Goal: Navigation & Orientation: Find specific page/section

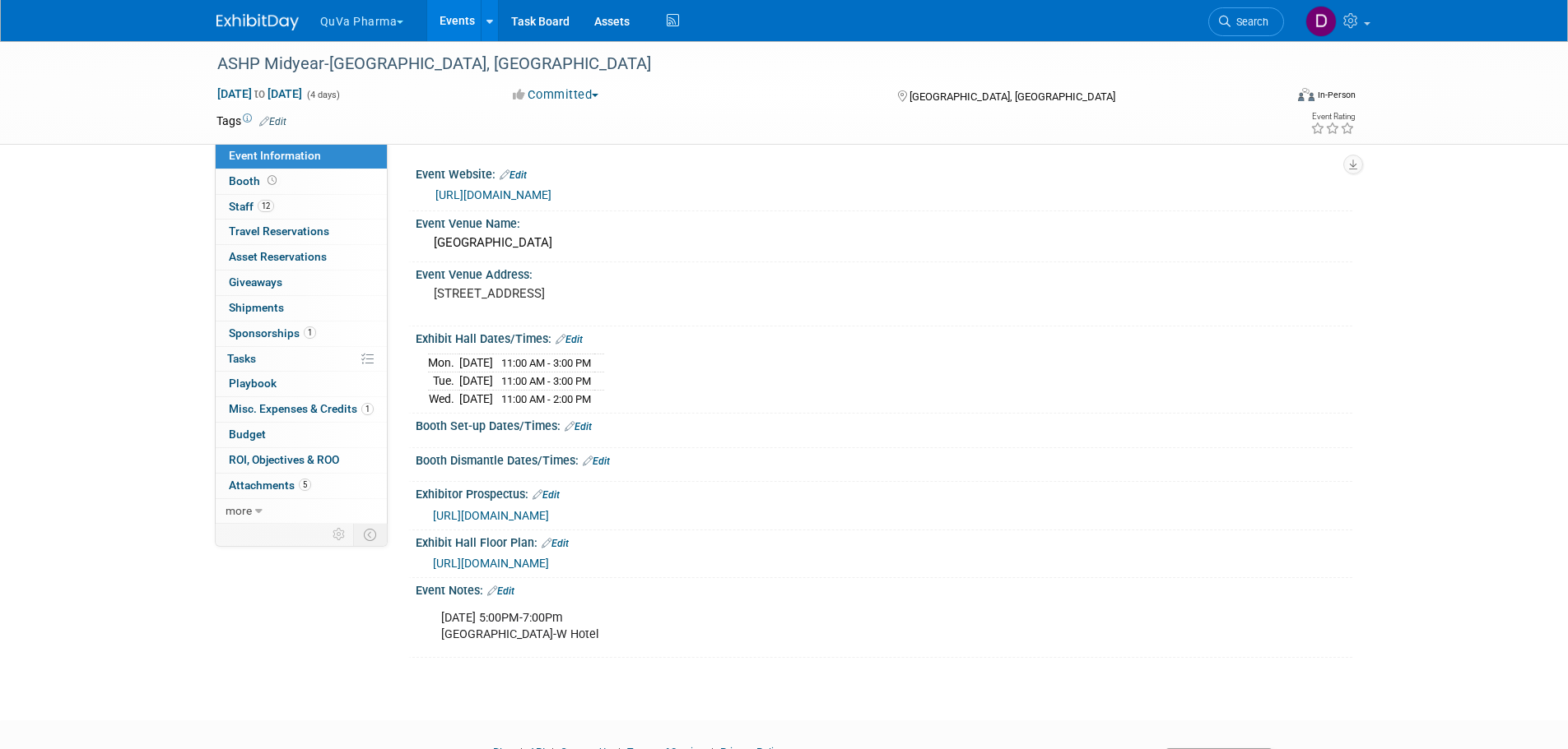
click at [365, 17] on button "QuVa Pharma" at bounding box center [371, 18] width 106 height 37
click at [377, 98] on link "QuVa Pharma" at bounding box center [378, 98] width 118 height 23
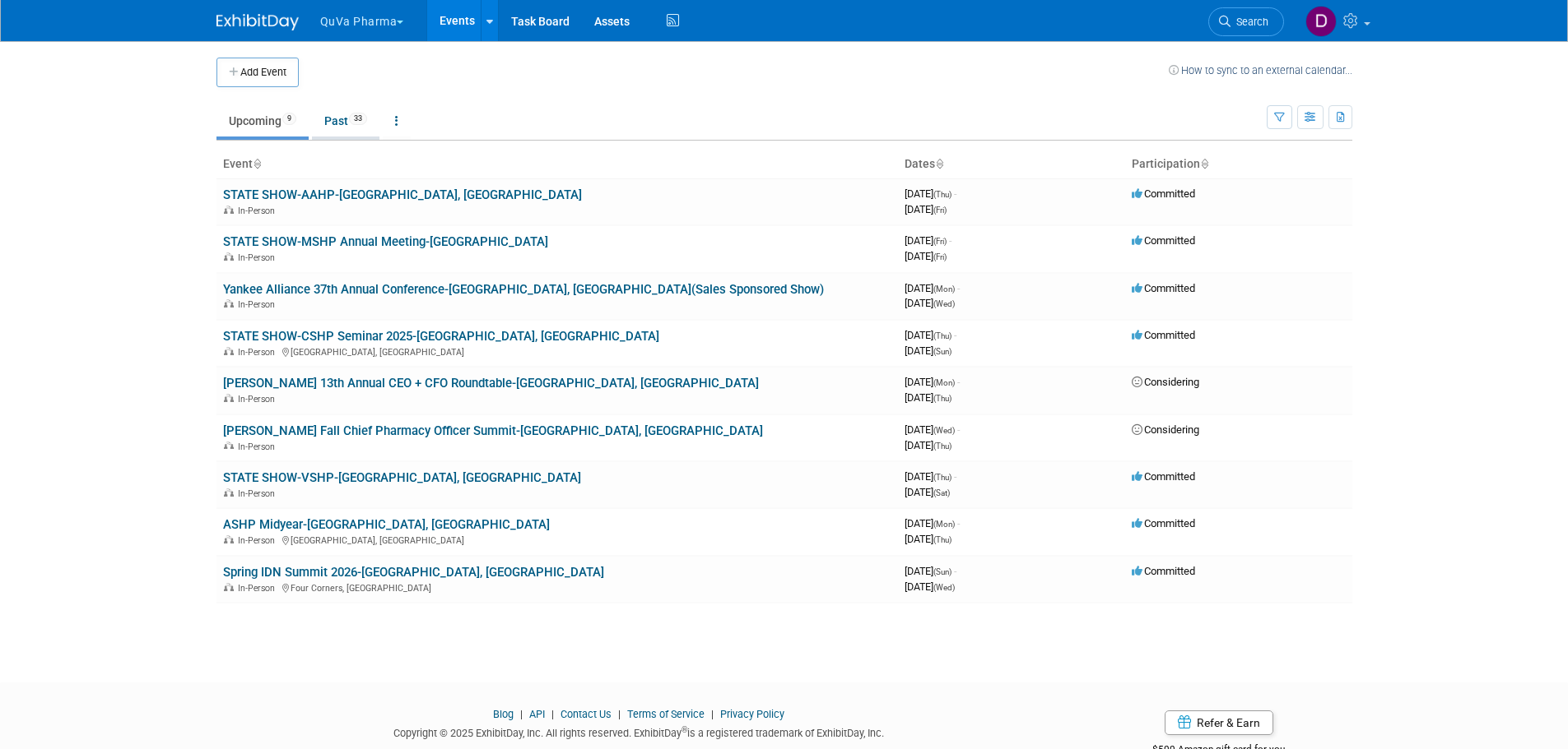
click at [349, 120] on link "Past 33" at bounding box center [346, 121] width 67 height 32
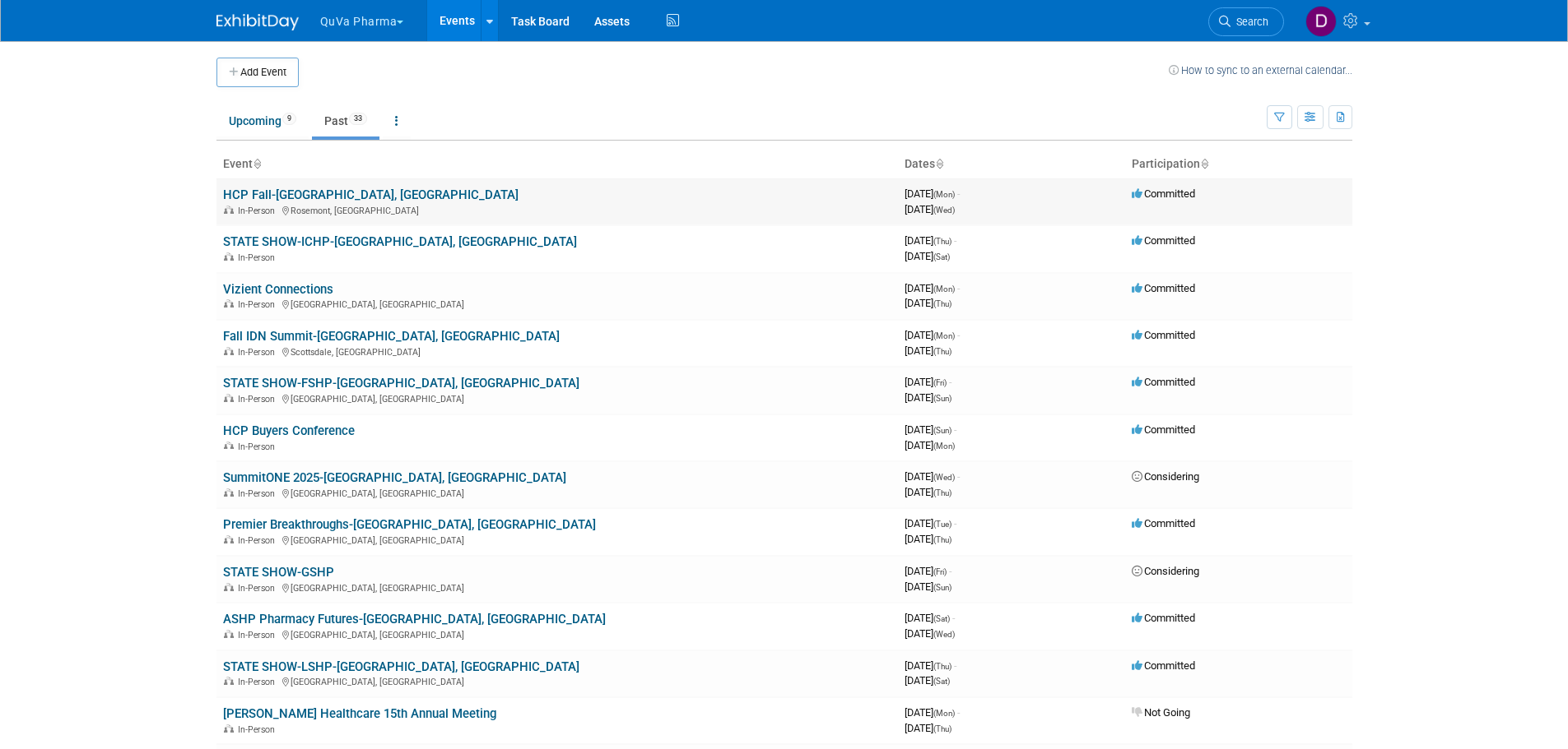
click at [295, 195] on link "HCP Fall-[GEOGRAPHIC_DATA], [GEOGRAPHIC_DATA]" at bounding box center [371, 194] width 295 height 15
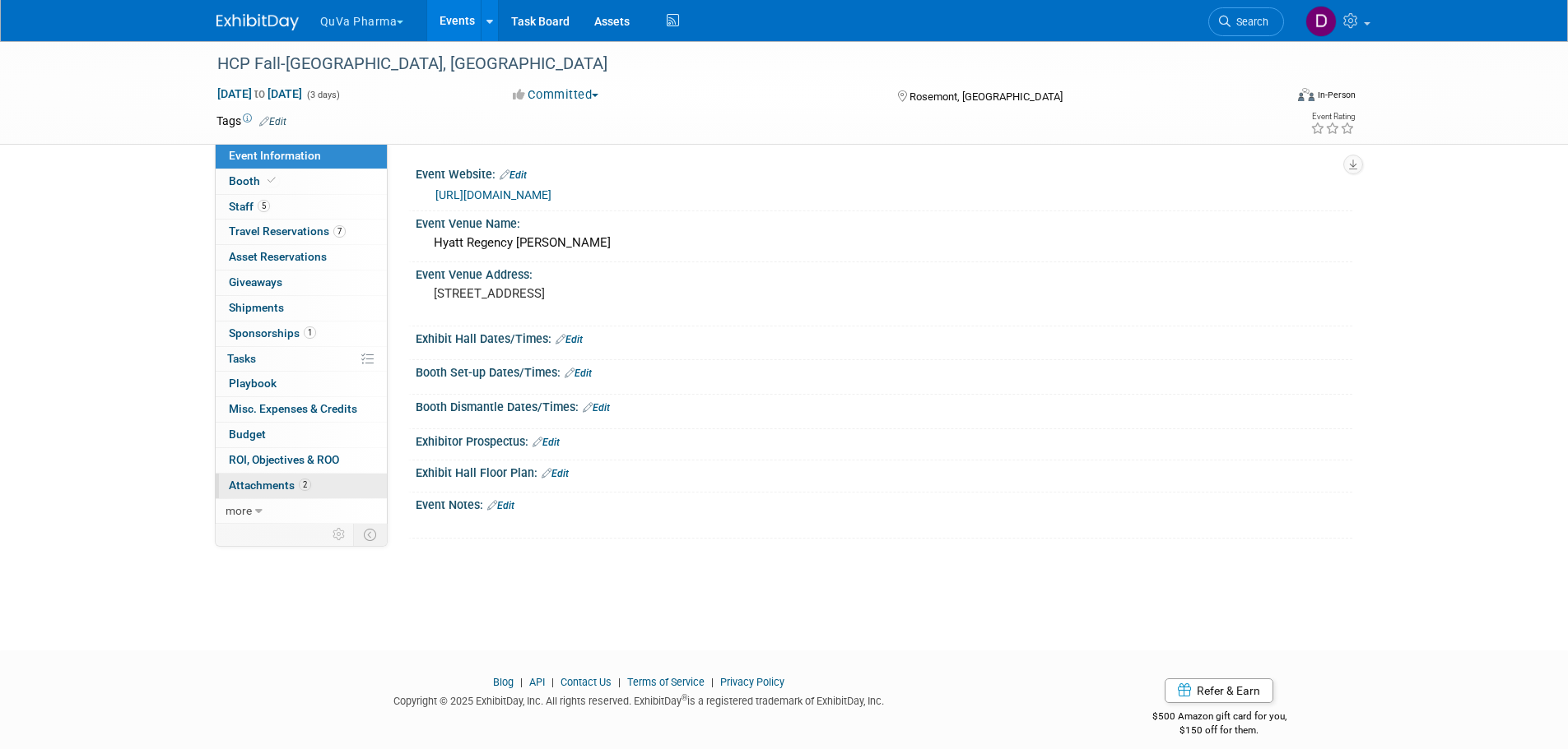
click at [265, 479] on span "Attachments 2" at bounding box center [270, 484] width 82 height 13
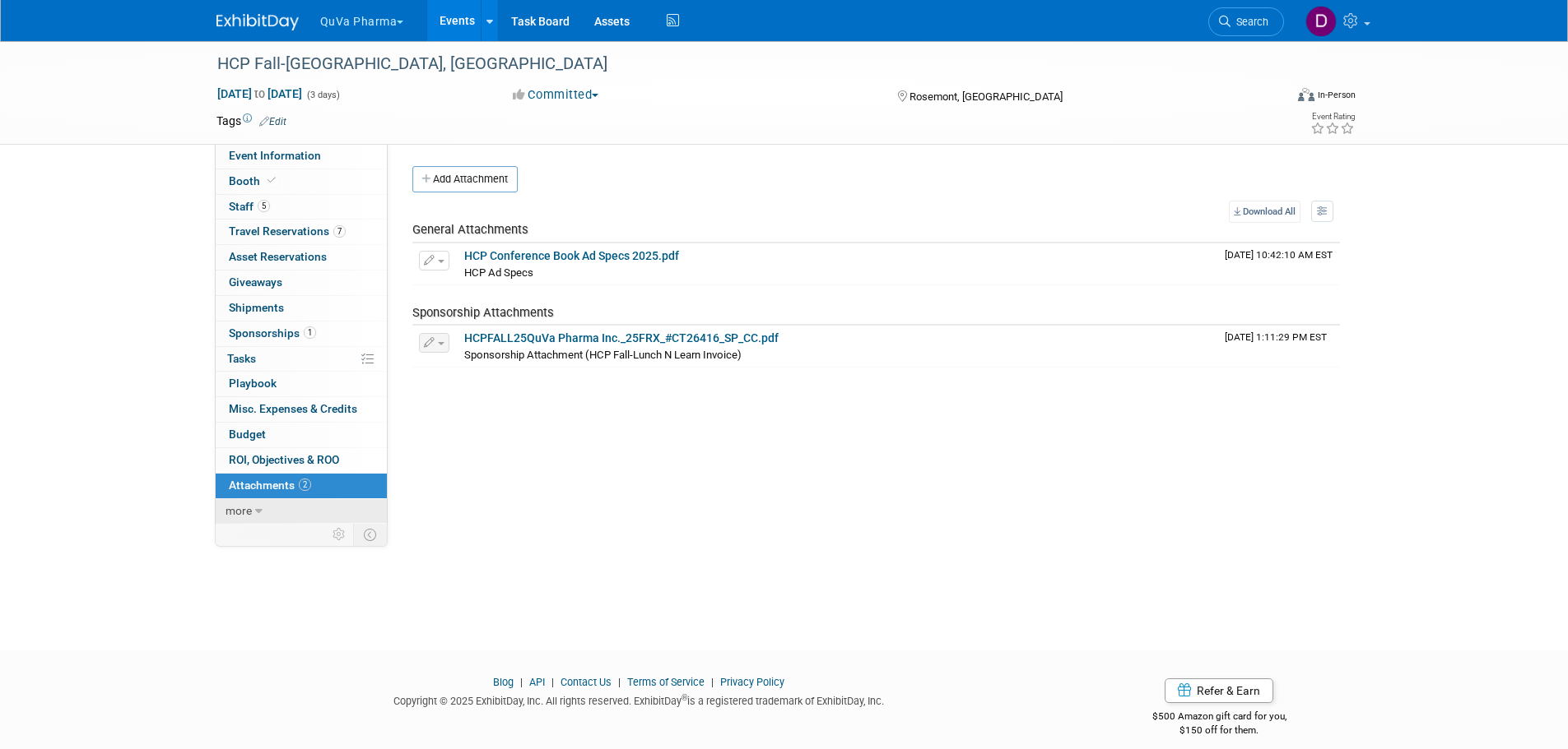
click at [250, 512] on span "more" at bounding box center [239, 510] width 27 height 13
